Goal: Navigation & Orientation: Find specific page/section

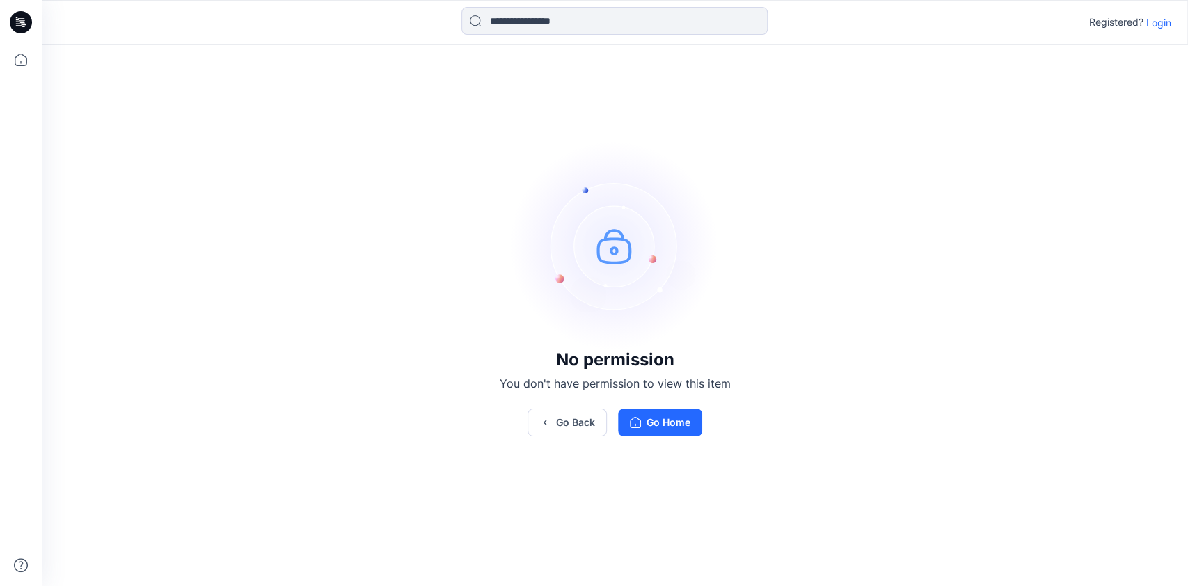
click at [1165, 22] on p "Login" at bounding box center [1159, 22] width 25 height 15
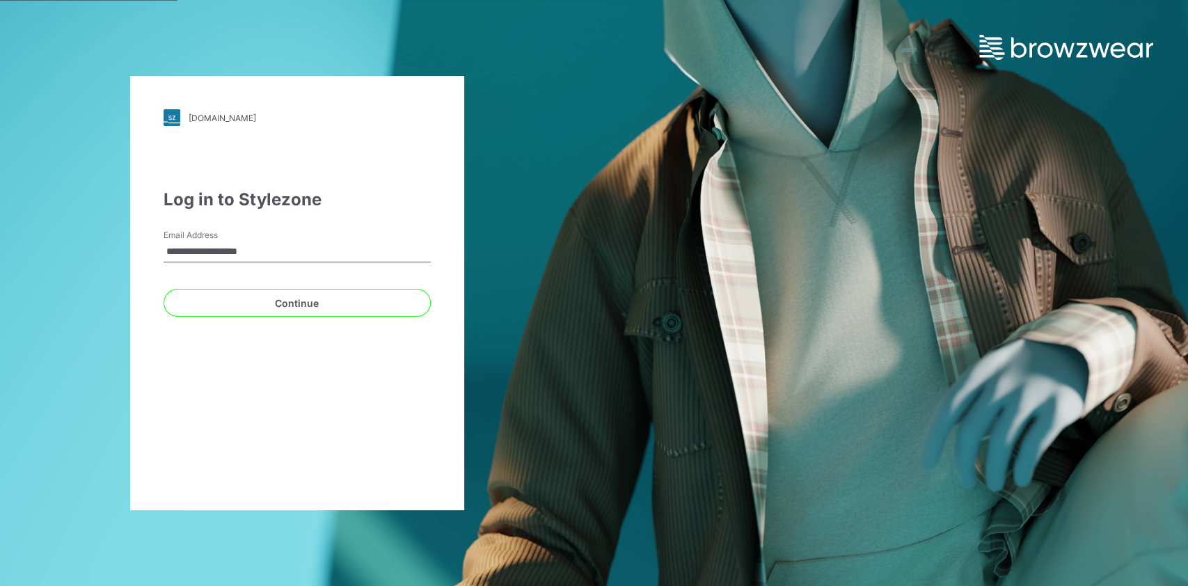
type input "**********"
click at [164, 289] on button "Continue" at bounding box center [297, 303] width 267 height 28
click at [232, 305] on button "Continue" at bounding box center [297, 303] width 267 height 28
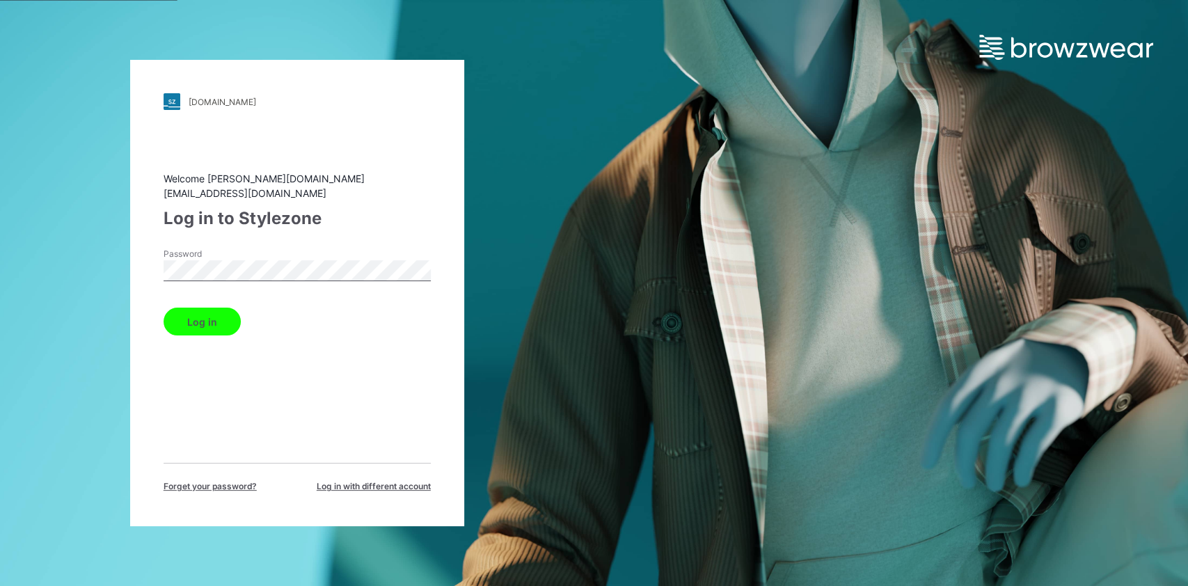
click at [164, 308] on button "Log in" at bounding box center [202, 322] width 77 height 28
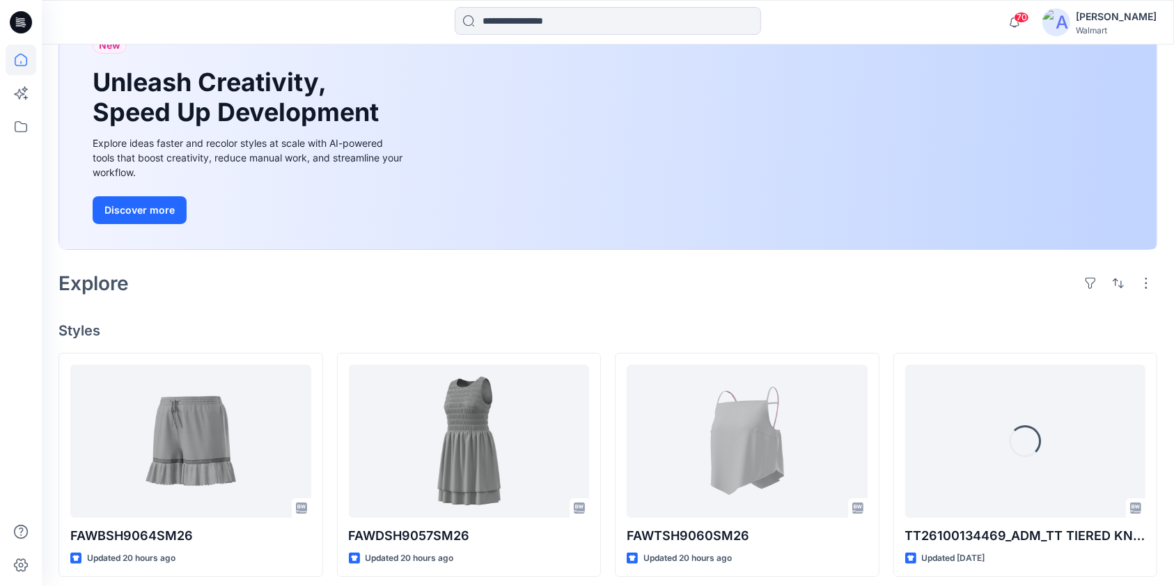
scroll to position [278, 0]
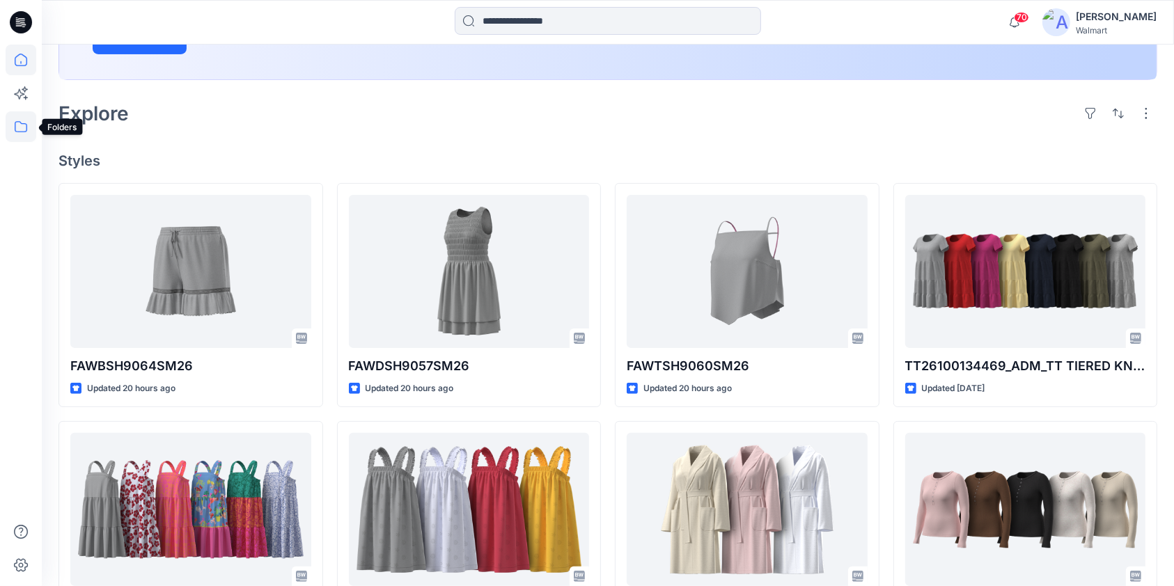
click at [17, 129] on icon at bounding box center [21, 126] width 31 height 31
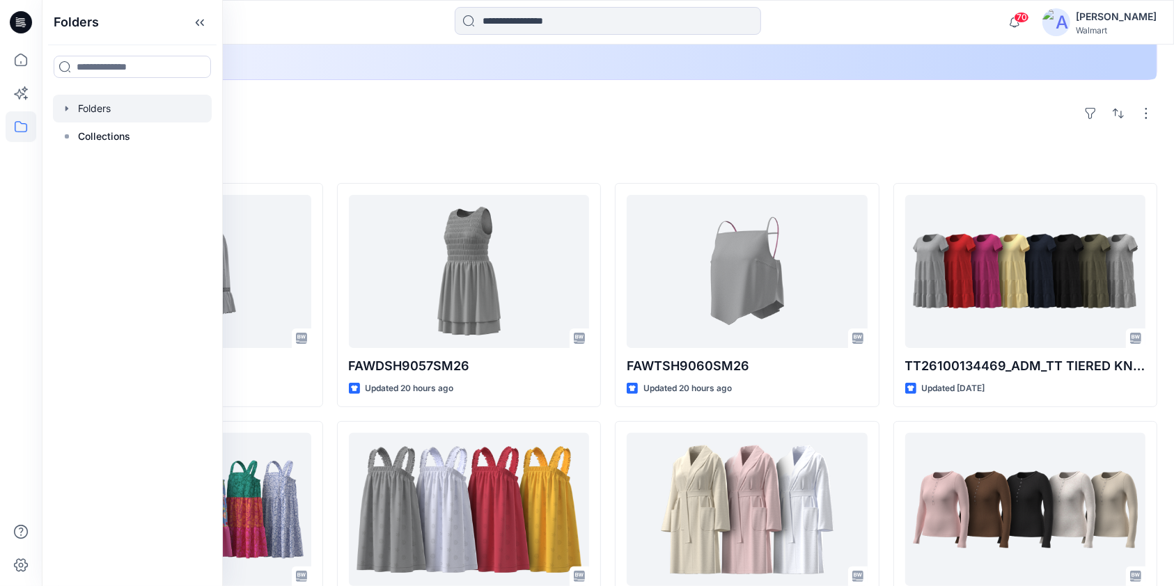
click at [64, 109] on icon "button" at bounding box center [66, 108] width 11 height 11
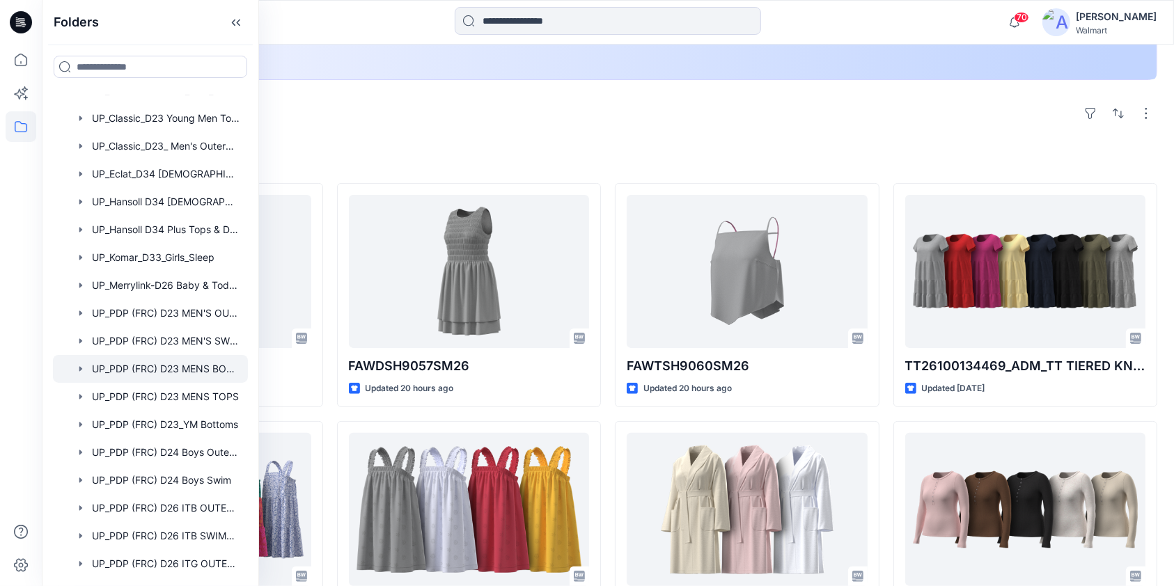
scroll to position [650, 0]
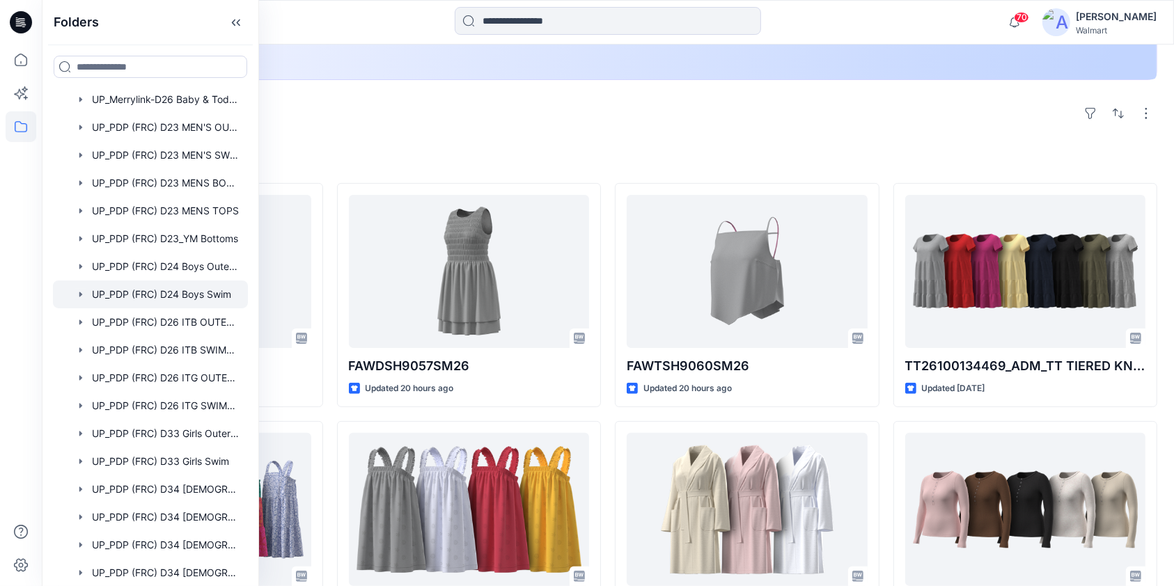
click at [84, 290] on icon "button" at bounding box center [80, 294] width 11 height 11
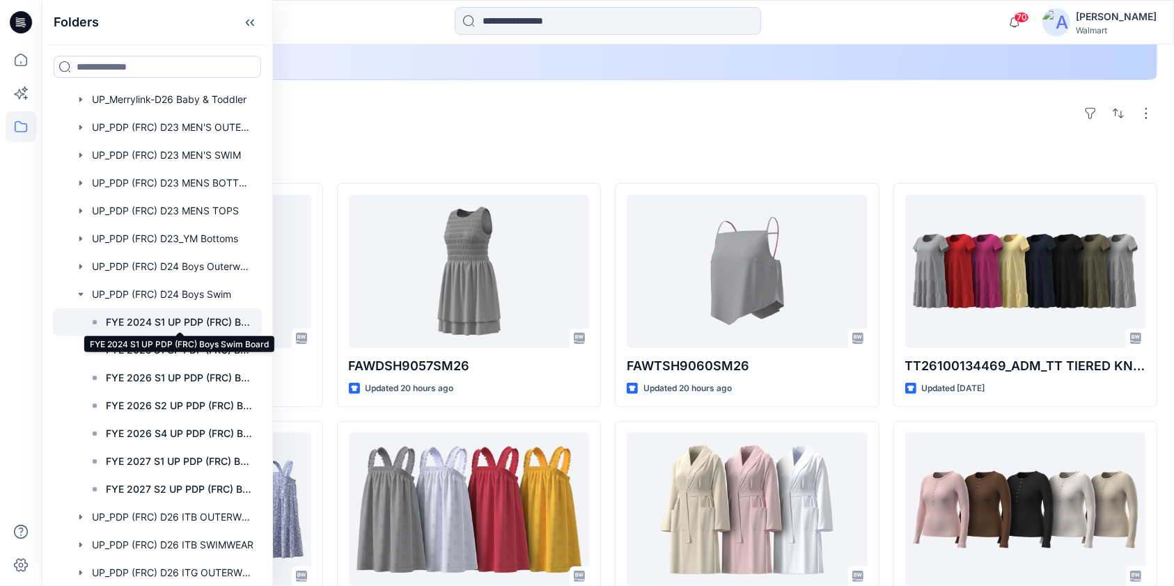
click at [178, 318] on p "FYE 2024 S1 UP PDP (FRC) Boys Swim Board" at bounding box center [180, 322] width 148 height 17
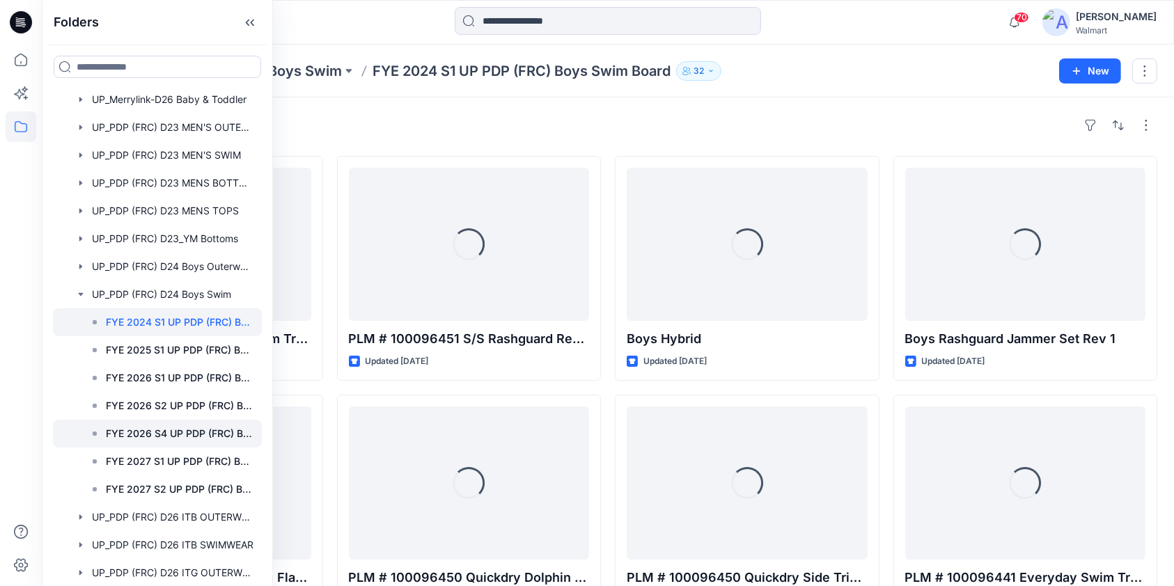
click at [169, 425] on p "FYE 2026 S4 UP PDP (FRC) Boys Swim" at bounding box center [180, 433] width 148 height 17
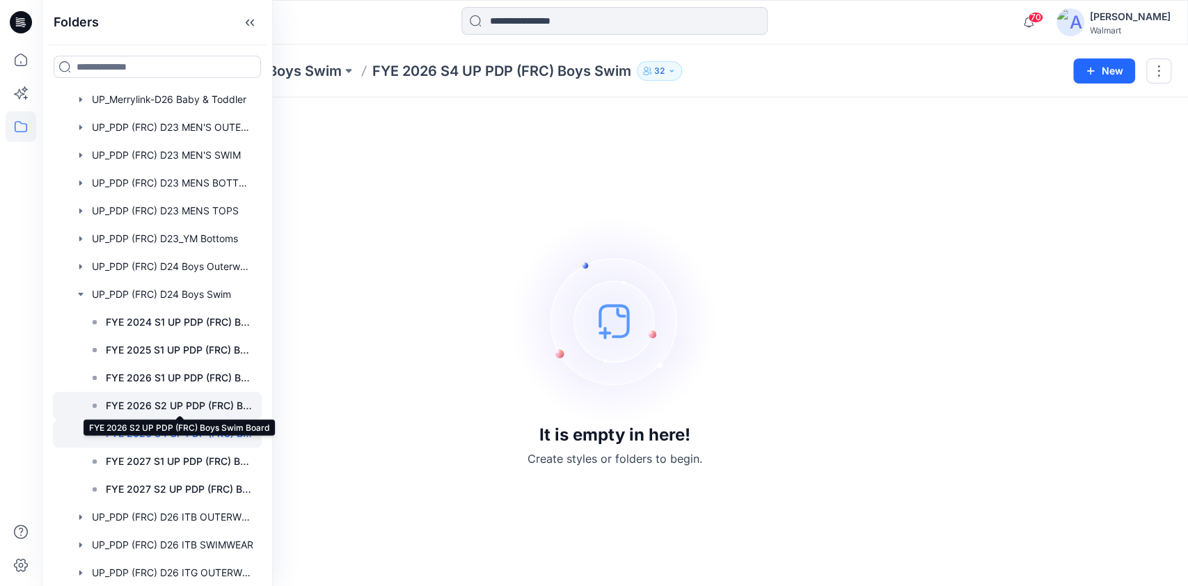
click at [171, 404] on p "FYE 2026 S2 UP PDP (FRC) Boys Swim Board" at bounding box center [180, 406] width 148 height 17
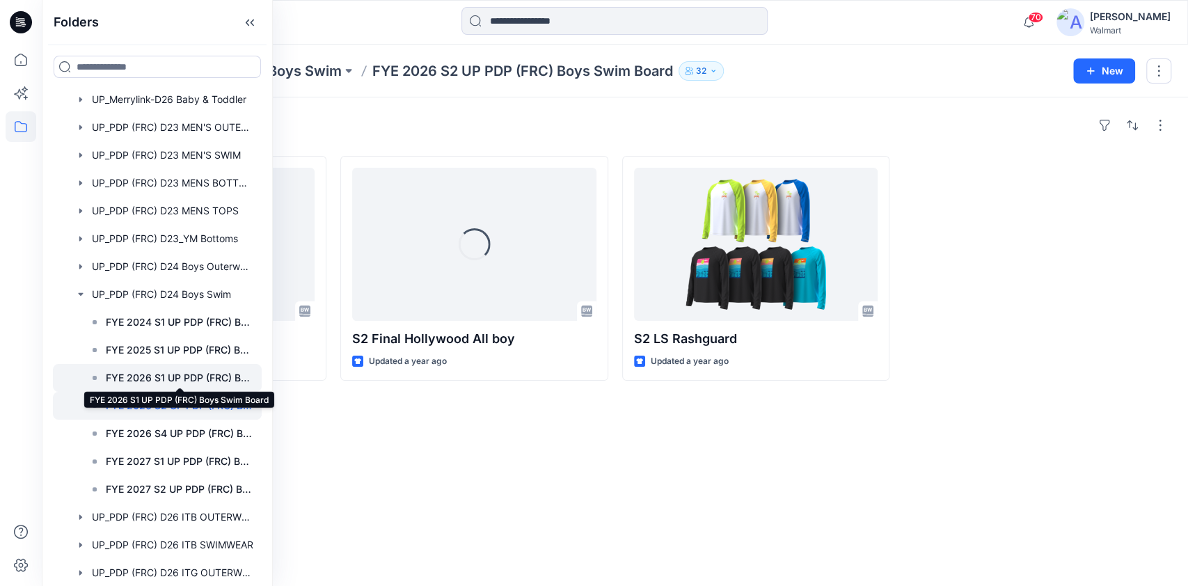
click at [173, 375] on p "FYE 2026 S1 UP PDP (FRC) Boys Swim Board" at bounding box center [180, 378] width 148 height 17
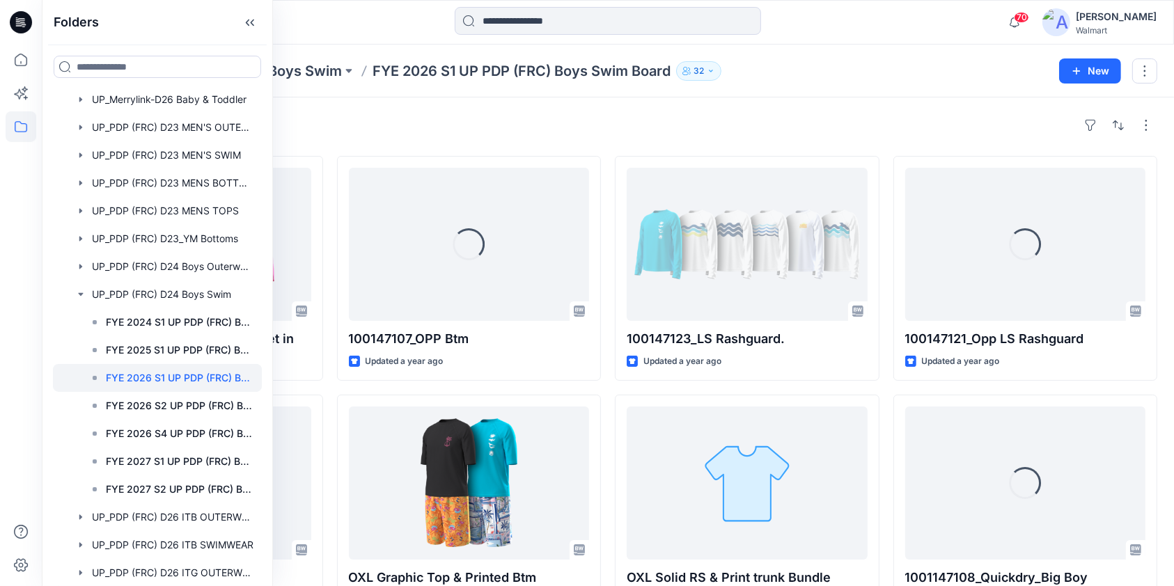
click at [821, 77] on div "Folders UP_PDP (FRC) D24 Boys Swim FYE 2026 S1 UP PDP (FRC) Boys Swim Board 32" at bounding box center [553, 70] width 990 height 19
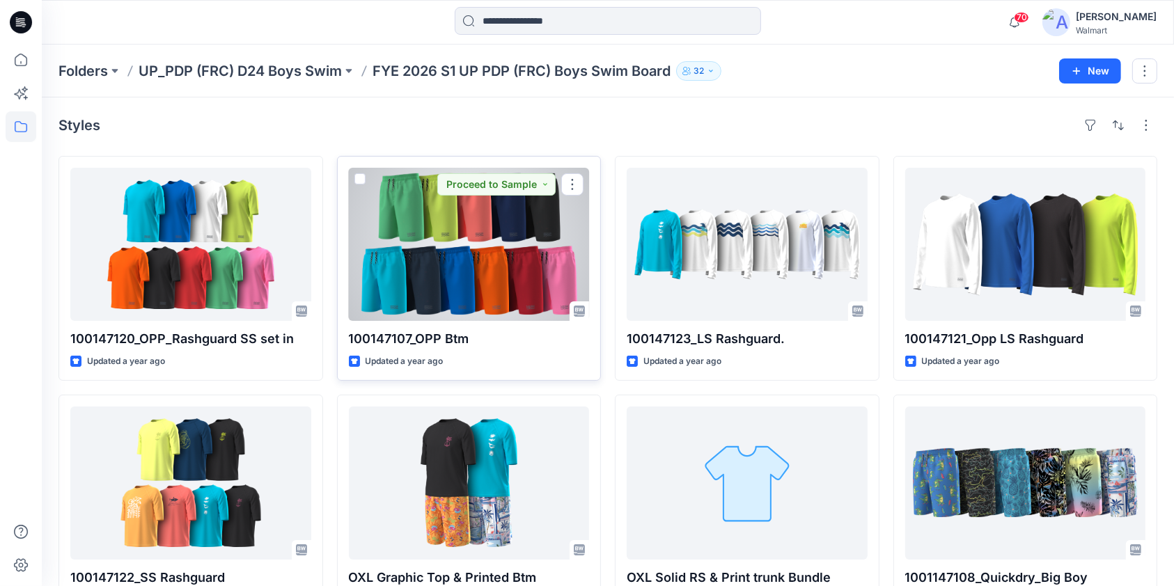
click at [466, 244] on div at bounding box center [469, 244] width 241 height 153
